Goal: Transaction & Acquisition: Obtain resource

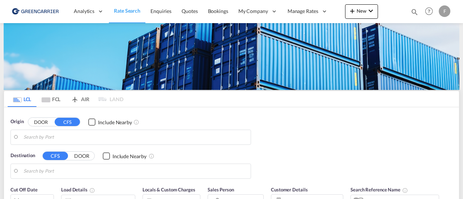
type input "[GEOGRAPHIC_DATA] ([GEOGRAPHIC_DATA]), [GEOGRAPHIC_DATA]"
type input "Santos, BRSSZ"
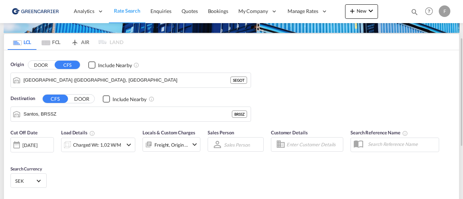
scroll to position [103, 0]
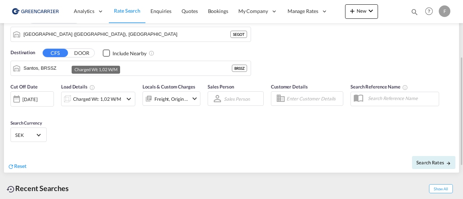
click at [108, 99] on div "Charged Wt: 1,02 W/M" at bounding box center [97, 99] width 48 height 10
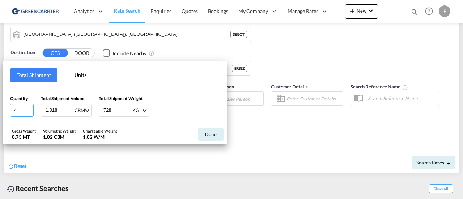
click at [17, 114] on input "4" at bounding box center [21, 110] width 23 height 13
type input "1"
drag, startPoint x: 67, startPoint y: 110, endPoint x: 0, endPoint y: 109, distance: 66.5
click at [0, 109] on div "Total Shipment Units Quantity 1 Total Shipment Volume 1.018 CBM CBM CFT Total S…" at bounding box center [231, 99] width 463 height 199
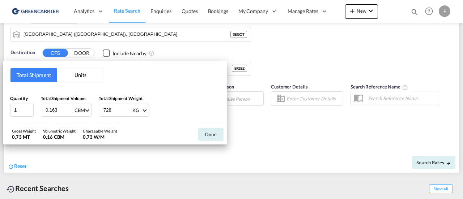
type input "0.163"
type input "188"
click at [215, 134] on button "Done" at bounding box center [210, 134] width 25 height 13
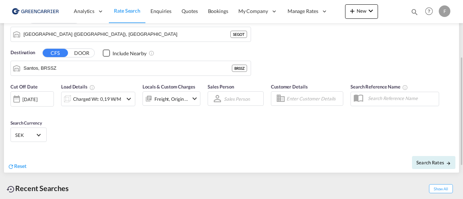
click at [315, 99] on input "Enter Customer Details" at bounding box center [313, 98] width 54 height 11
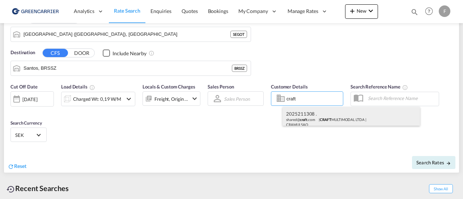
click at [313, 113] on div "2025211308 . shared@ craft .com | CRAFT MULTIMODAL LTDA | CRAMULSAO" at bounding box center [350, 119] width 137 height 24
type input "CRAFT MULTIMODAL LTDA, 2025211308 ., [EMAIL_ADDRESS][DOMAIN_NAME]"
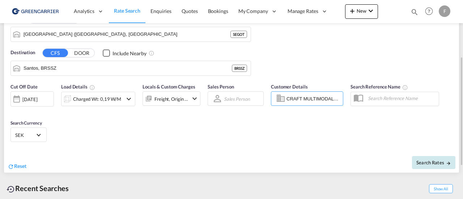
click at [428, 160] on span "Search Rates" at bounding box center [433, 163] width 35 height 6
type input "SEGOT to BRSSZ / [DATE]"
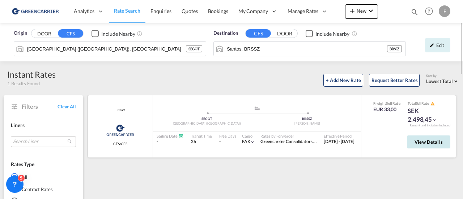
click at [431, 141] on span "View Details" at bounding box center [428, 142] width 28 height 6
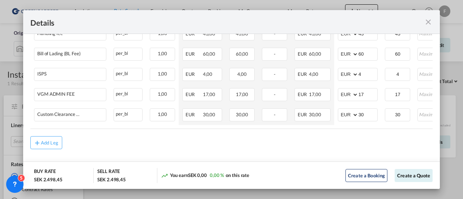
scroll to position [0, 116]
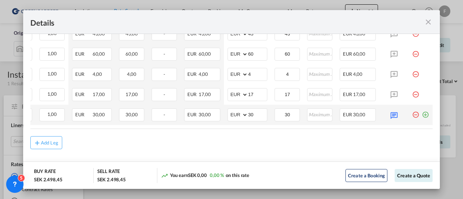
click at [421, 111] on md-icon "icon-plus-circle-outline green-400-fg" at bounding box center [424, 111] width 7 height 7
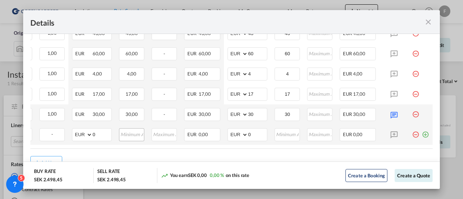
scroll to position [0, 0]
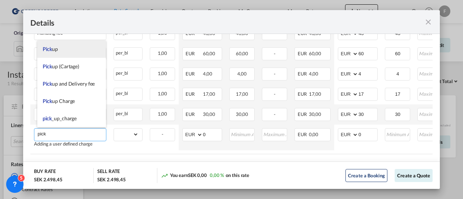
click at [64, 49] on li "Pick up" at bounding box center [71, 48] width 69 height 17
type input "Pick up"
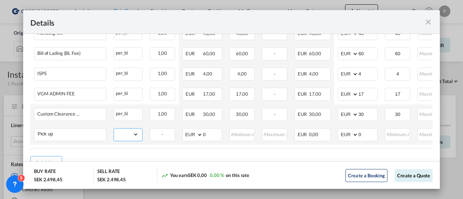
click at [134, 135] on select "gross_weight volumetric_weight per_shipment per_bl per_km per_hawb per_kg flat …" at bounding box center [126, 135] width 25 height 12
select select "per_shipment"
click at [114, 129] on select "gross_weight volumetric_weight per_shipment per_bl per_km per_hawb per_kg flat …" at bounding box center [126, 135] width 25 height 12
click at [374, 131] on input "0" at bounding box center [367, 134] width 19 height 11
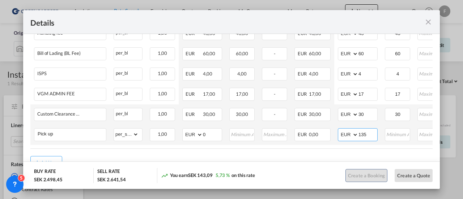
type input "135"
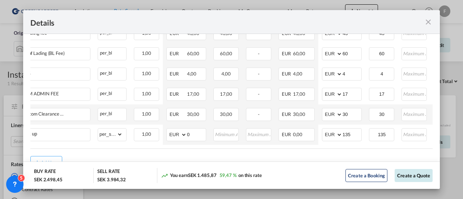
click at [397, 174] on button "Create a Quote" at bounding box center [413, 175] width 38 height 13
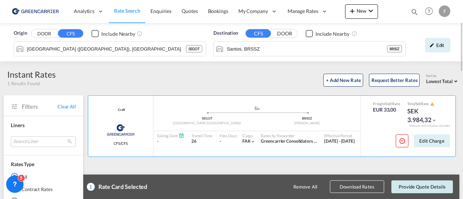
click at [412, 183] on button "Provide Quote Details" at bounding box center [421, 186] width 61 height 13
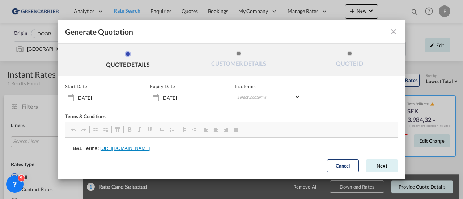
scroll to position [0, 0]
click at [254, 96] on md-select "Select Incoterms CIF - import Cost,Insurance and Freight CFR - import Cost and …" at bounding box center [268, 97] width 67 height 13
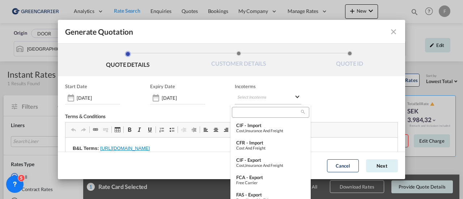
type md-option "[object Object]"
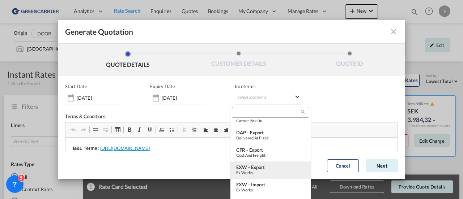
type md-option "[object Object]"
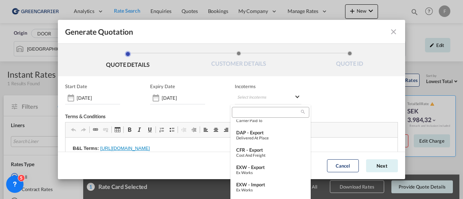
click at [243, 114] on input "search" at bounding box center [267, 112] width 67 height 7
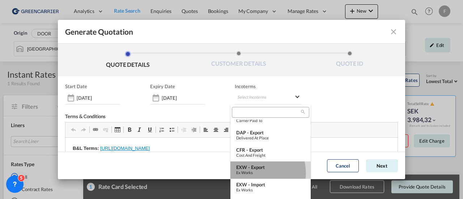
click at [252, 173] on div "Ex Works" at bounding box center [270, 172] width 69 height 5
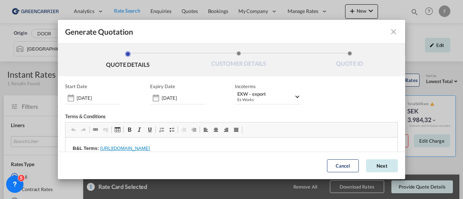
click at [366, 165] on button "Next" at bounding box center [382, 165] width 32 height 13
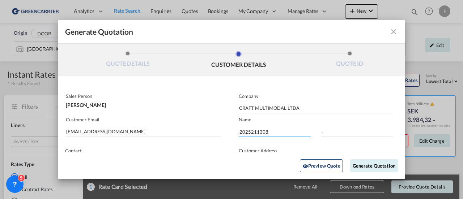
click at [251, 132] on input "2025211308" at bounding box center [275, 131] width 72 height 11
paste input "4134"
type input "2025214134"
click at [369, 166] on button "Generate Quotation" at bounding box center [374, 165] width 48 height 13
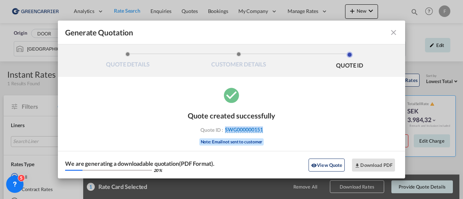
drag, startPoint x: 269, startPoint y: 130, endPoint x: 224, endPoint y: 128, distance: 44.5
click at [224, 128] on div "Quote ID : SWG000000151" at bounding box center [231, 130] width 84 height 7
copy span "SWG000000151"
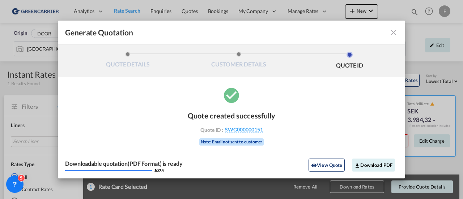
click at [136, 109] on div "Quote created successfully Quote ID : SWG000000151 Note: Email not sent to cust…" at bounding box center [231, 132] width 347 height 93
click at [365, 164] on button "Download PDF" at bounding box center [373, 165] width 43 height 13
